Goal: Navigation & Orientation: Find specific page/section

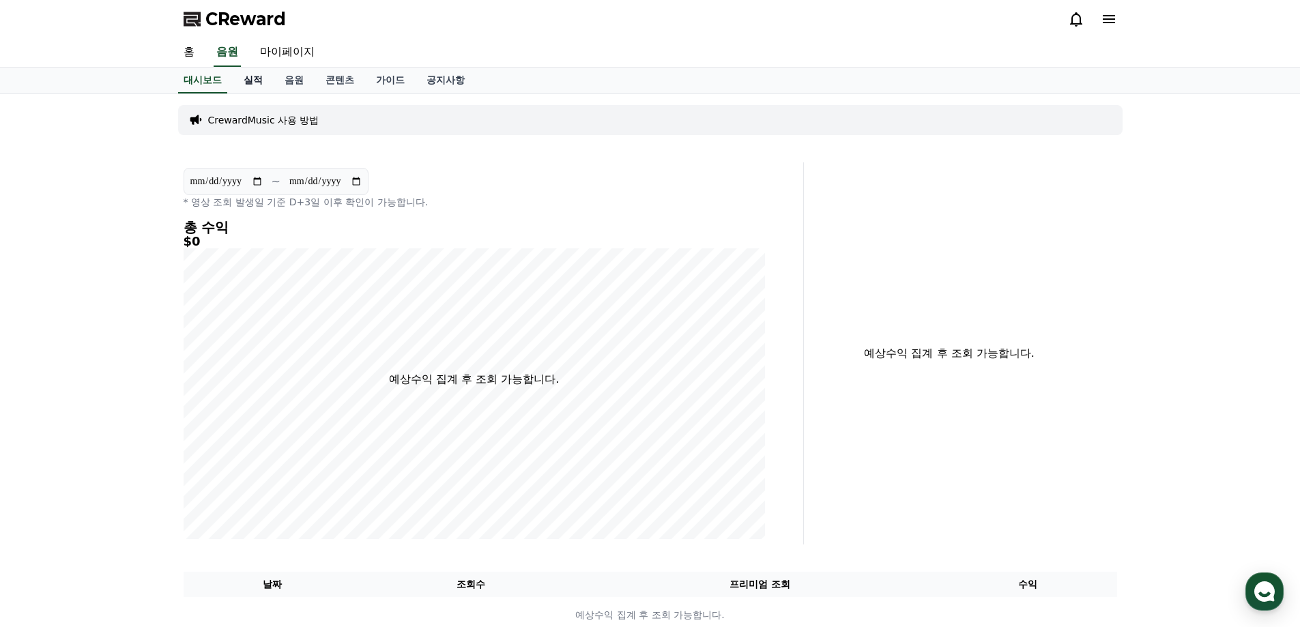
click at [250, 83] on link "실적" at bounding box center [253, 81] width 41 height 26
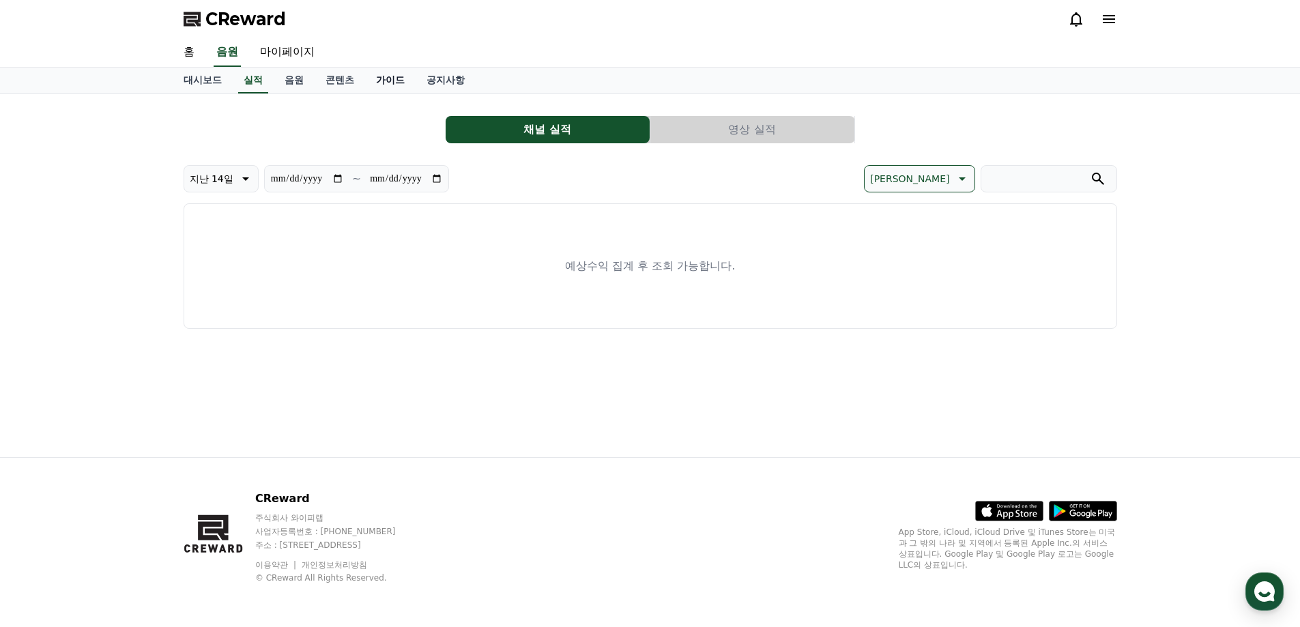
click at [390, 83] on link "가이드" at bounding box center [390, 81] width 50 height 26
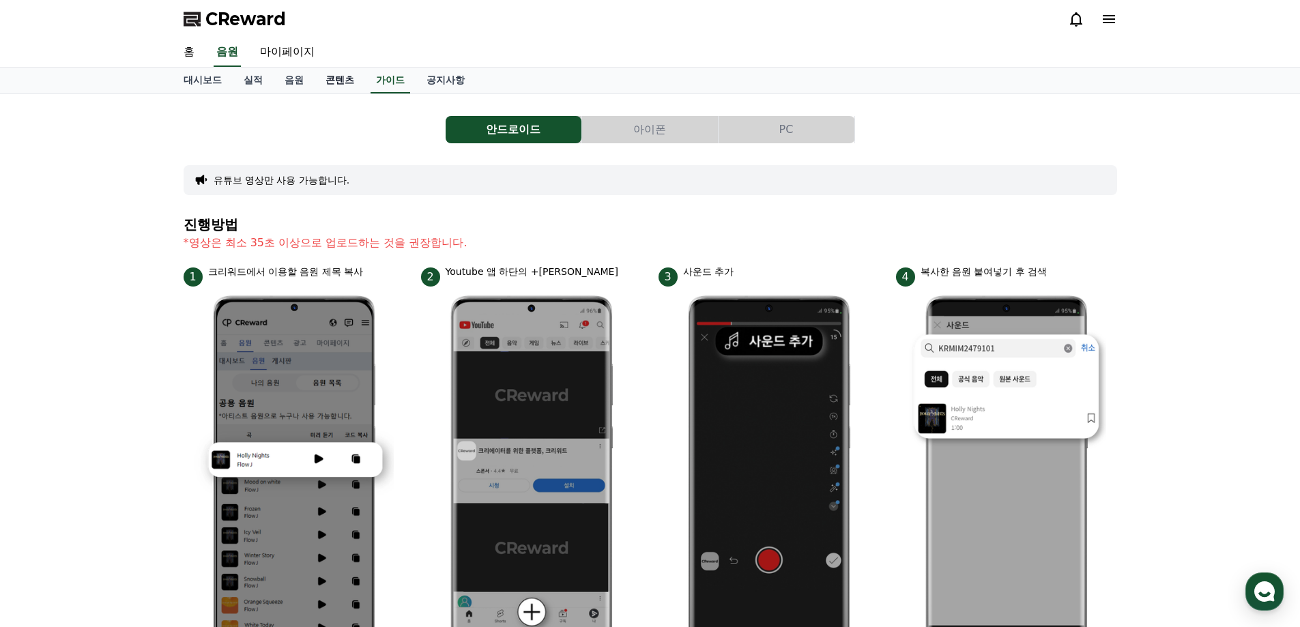
click at [332, 83] on link "콘텐츠" at bounding box center [340, 81] width 50 height 26
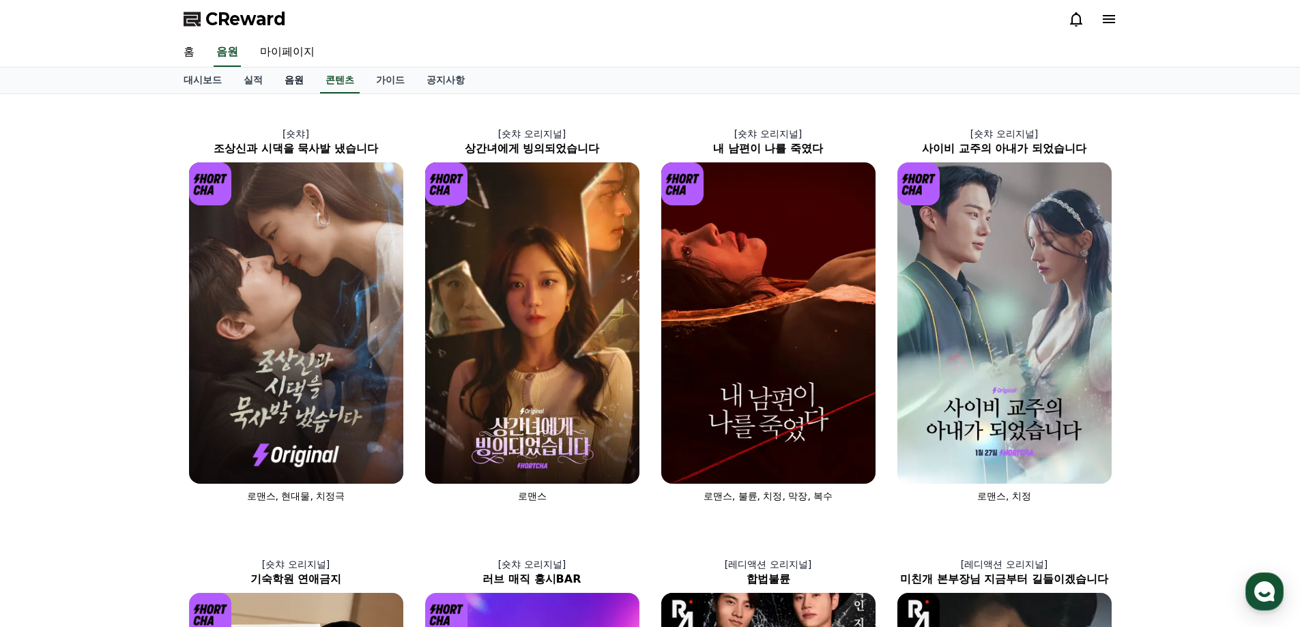
click at [277, 79] on link "음원" at bounding box center [294, 81] width 41 height 26
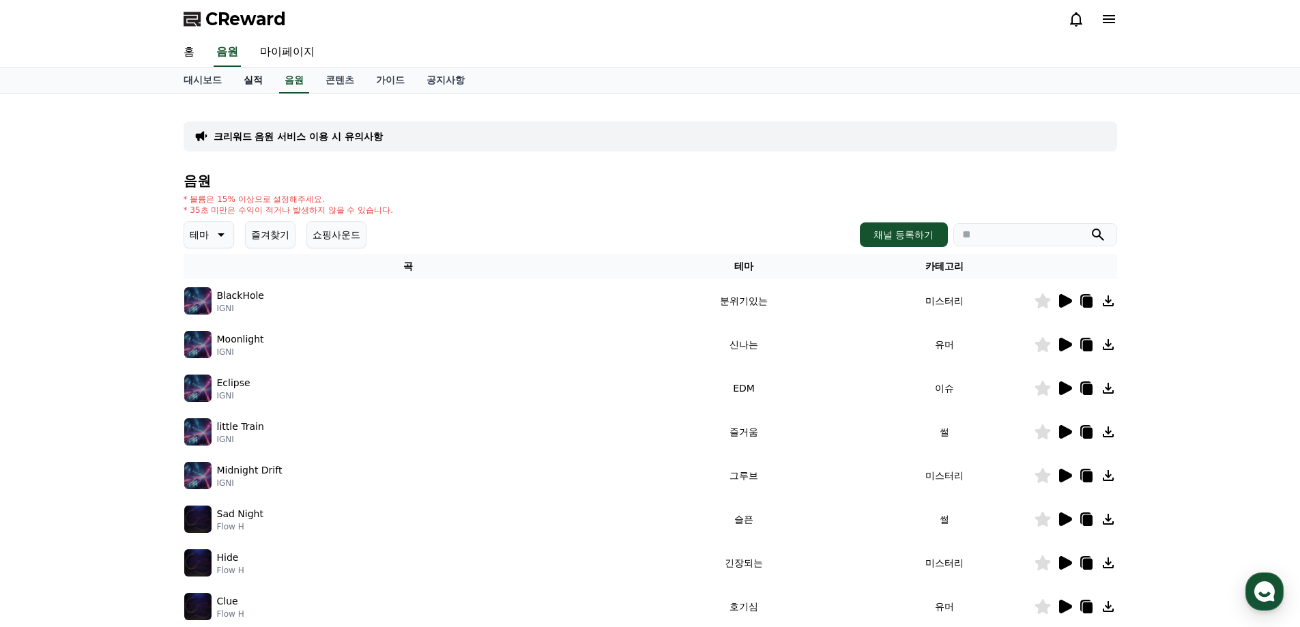
click at [261, 81] on link "실적" at bounding box center [253, 81] width 41 height 26
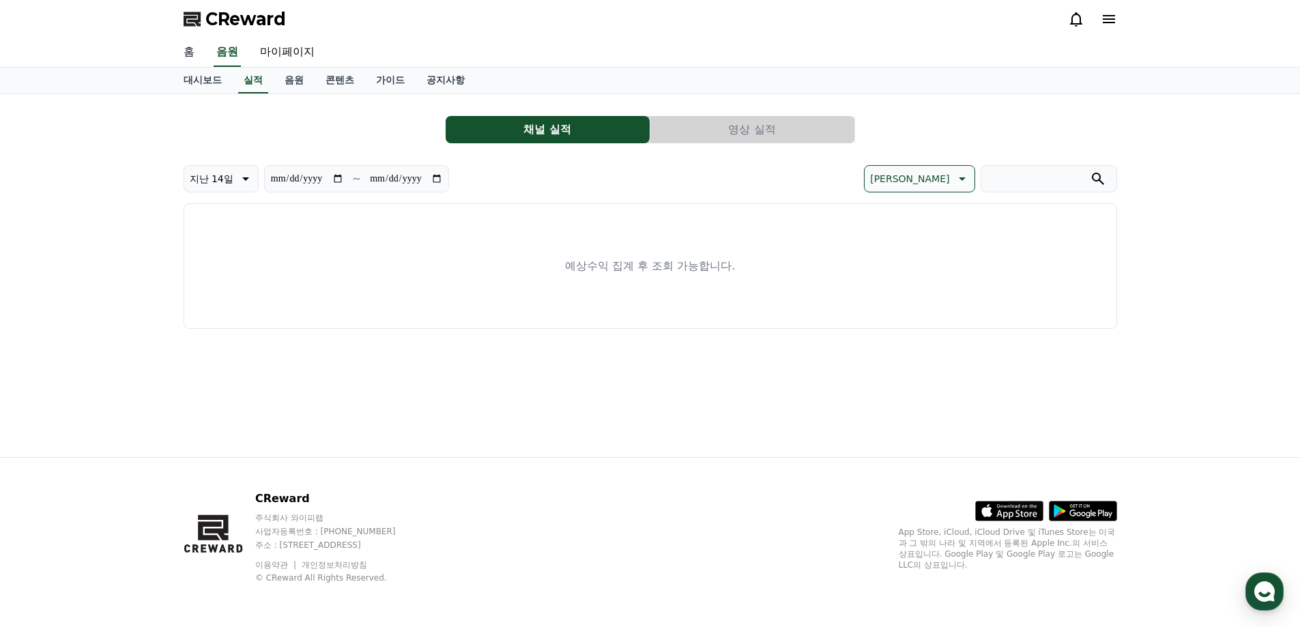
click at [196, 51] on link "홈" at bounding box center [189, 52] width 33 height 29
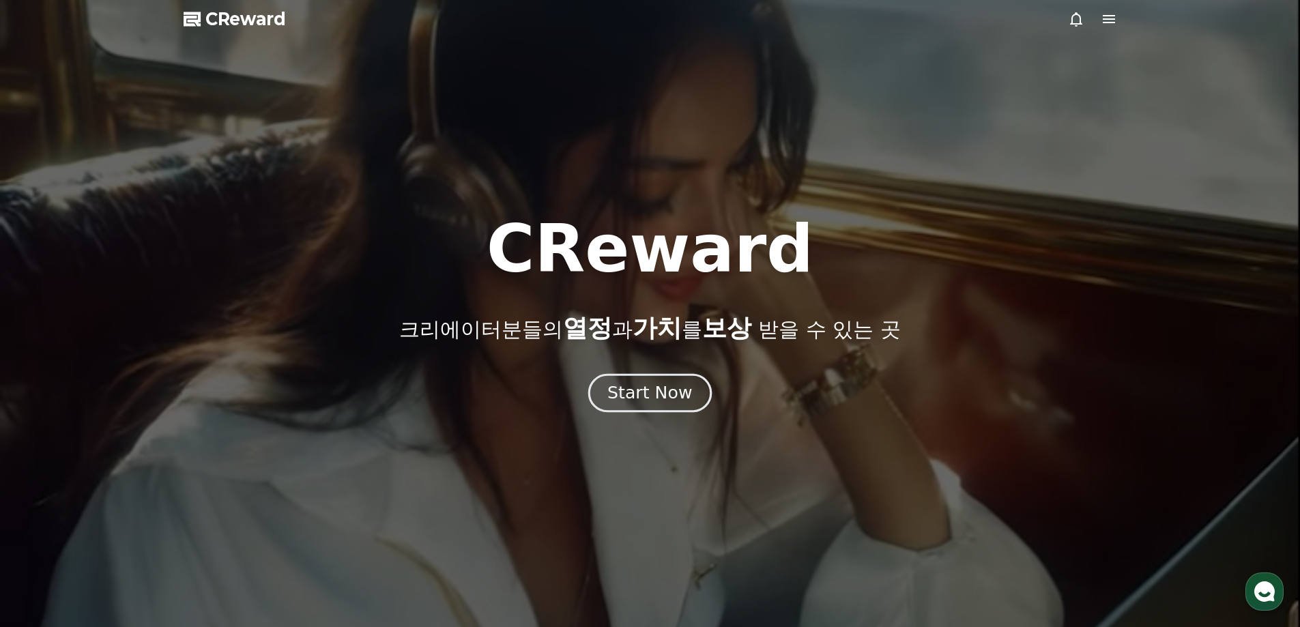
click at [652, 394] on div "Start Now" at bounding box center [649, 392] width 85 height 23
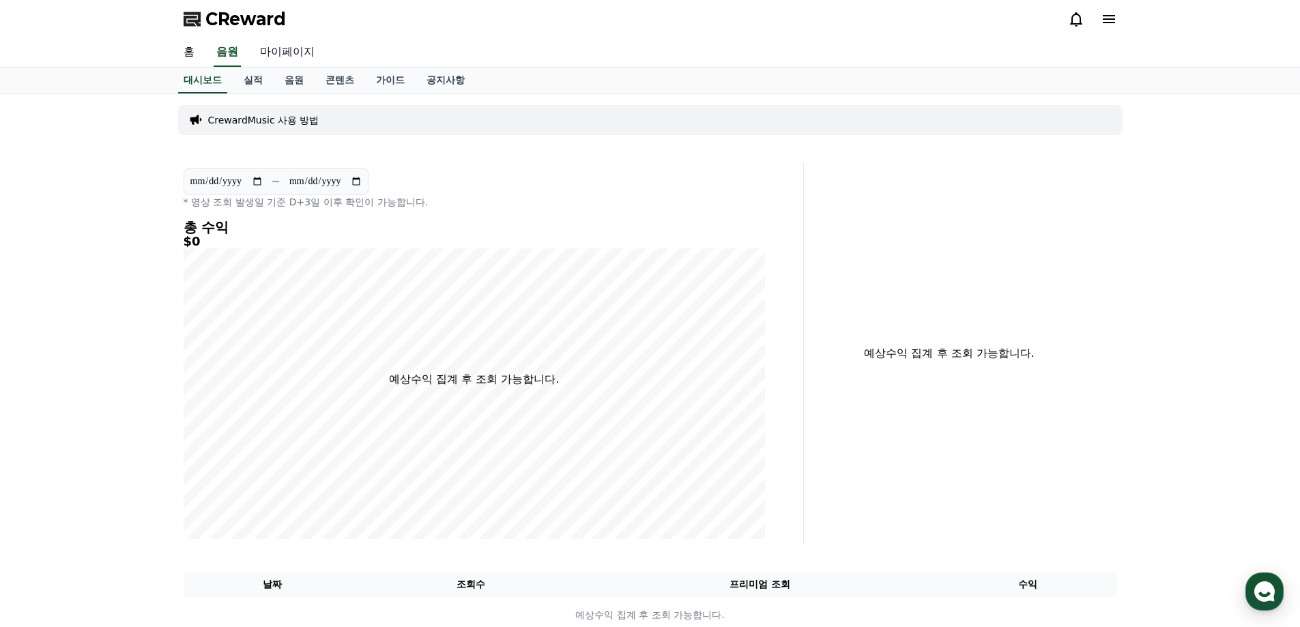
click at [296, 58] on link "마이페이지" at bounding box center [287, 52] width 76 height 29
select select "**********"
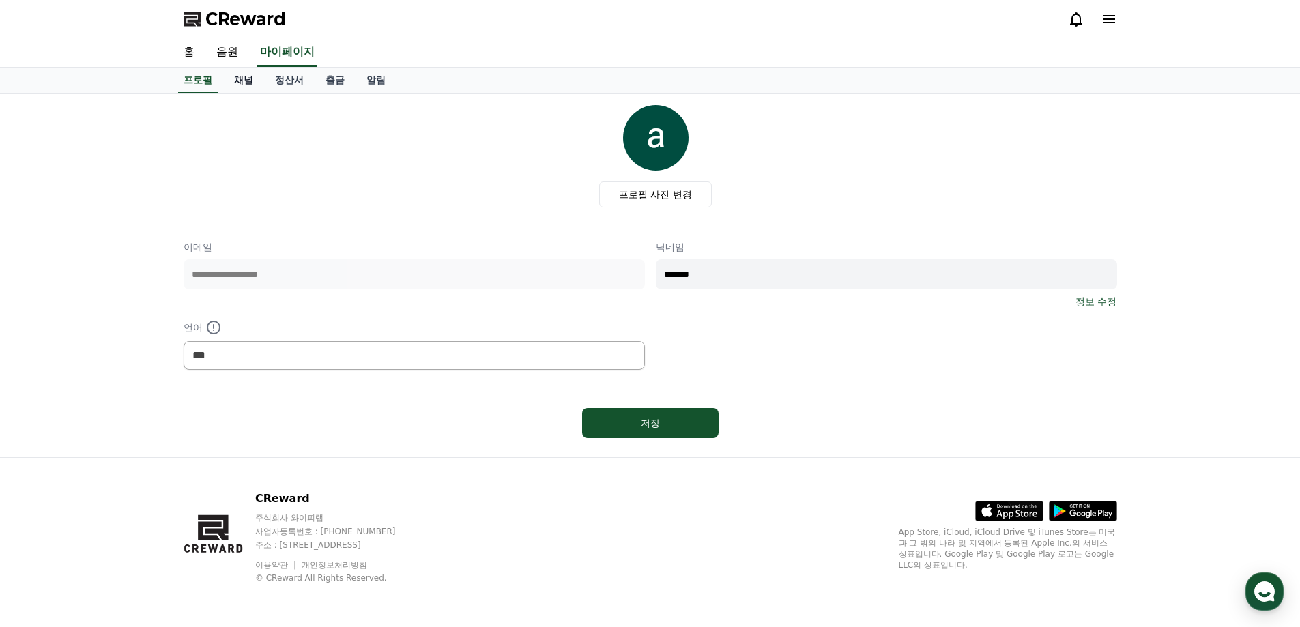
click at [252, 76] on link "채널" at bounding box center [243, 81] width 41 height 26
